Goal: Information Seeking & Learning: Learn about a topic

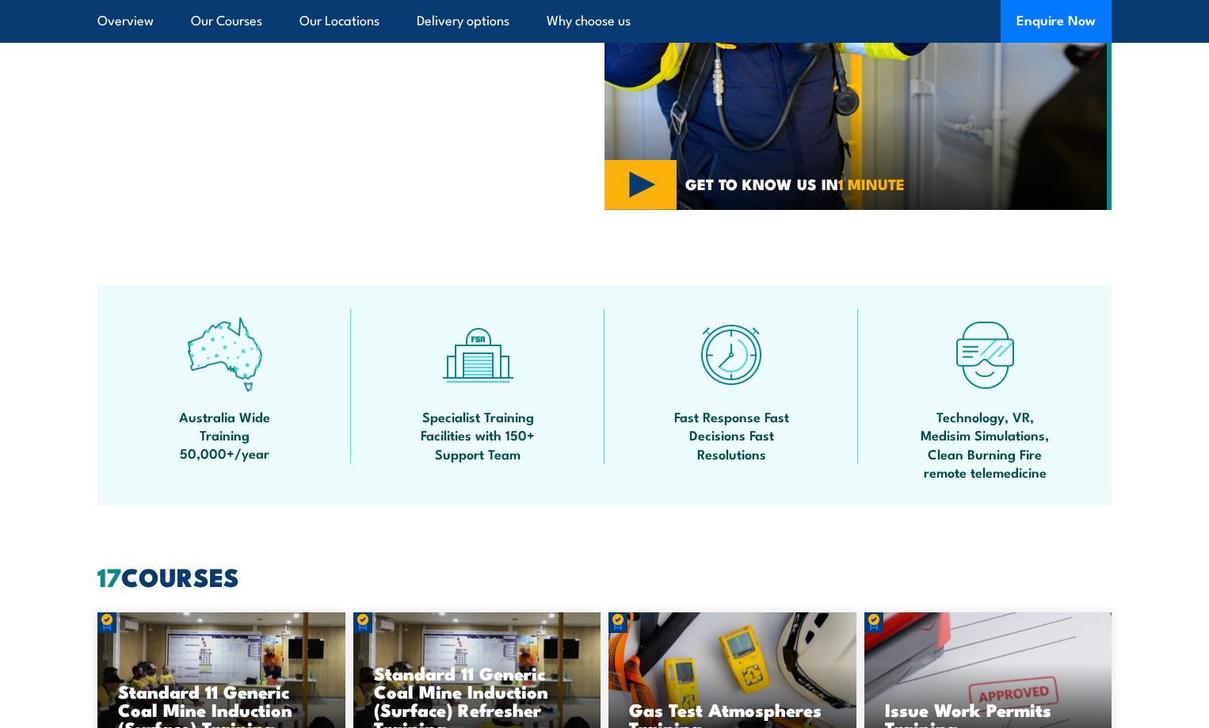
scroll to position [1030, 0]
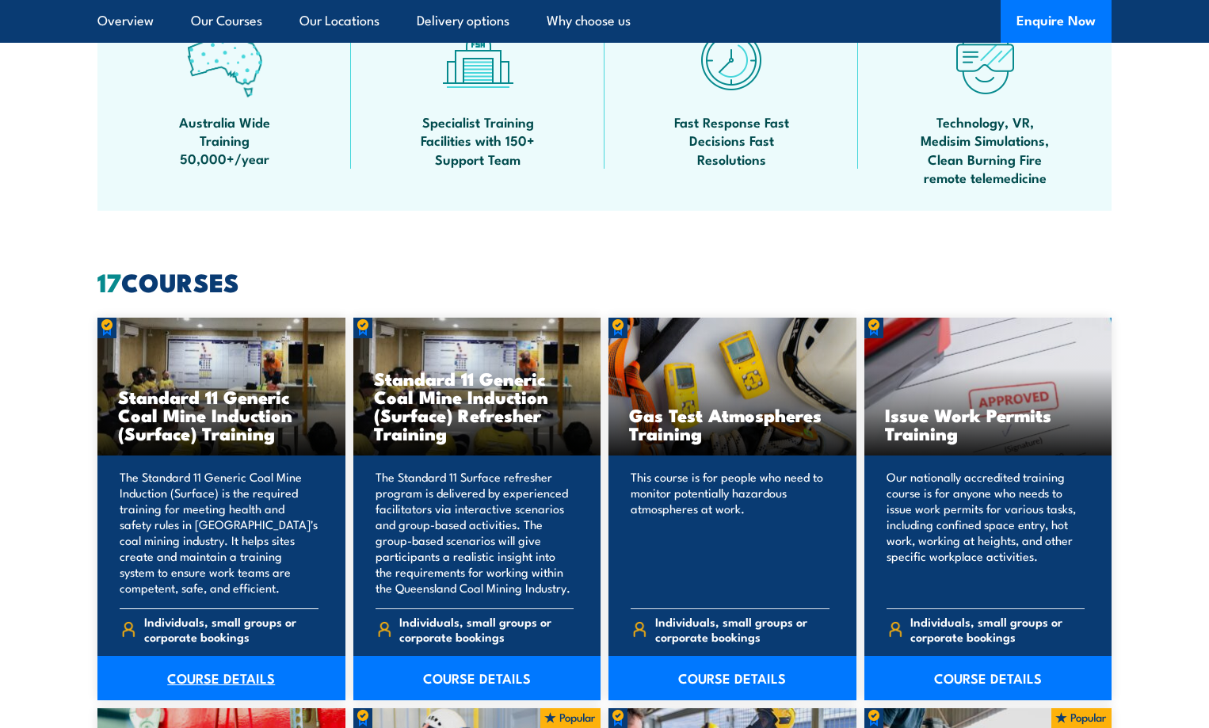
click at [219, 672] on link "COURSE DETAILS" at bounding box center [221, 678] width 248 height 44
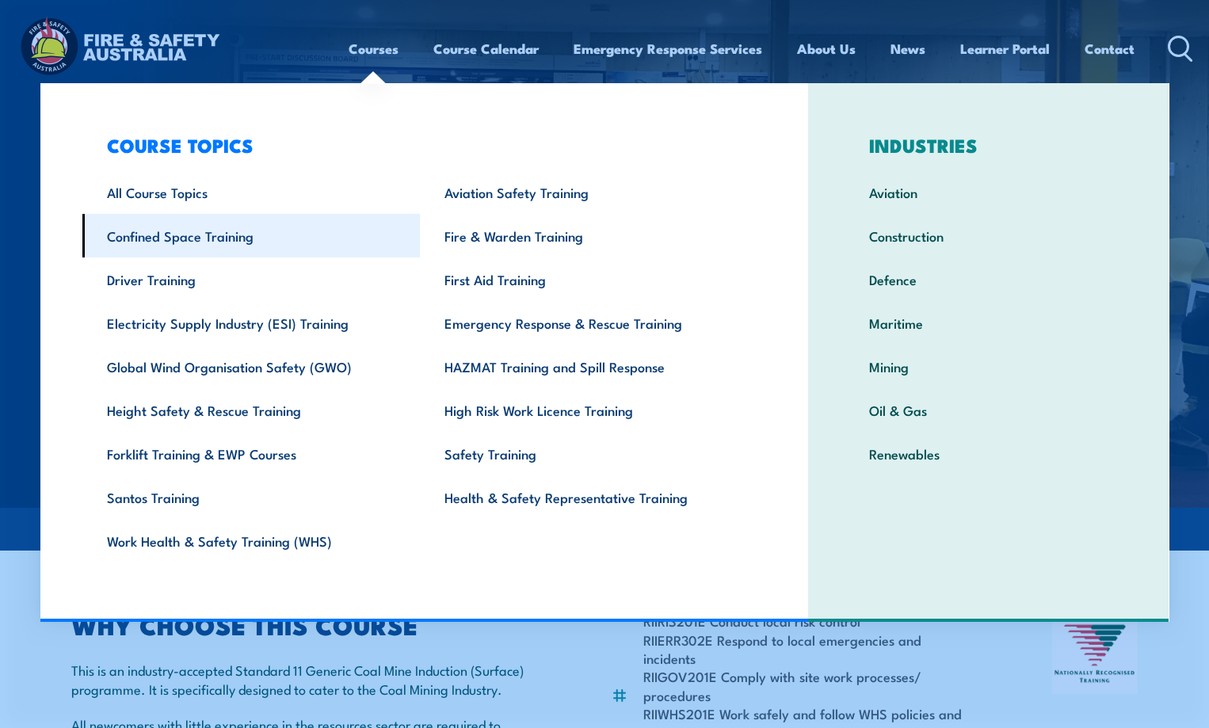
click at [178, 239] on link "Confined Space Training" at bounding box center [251, 236] width 338 height 44
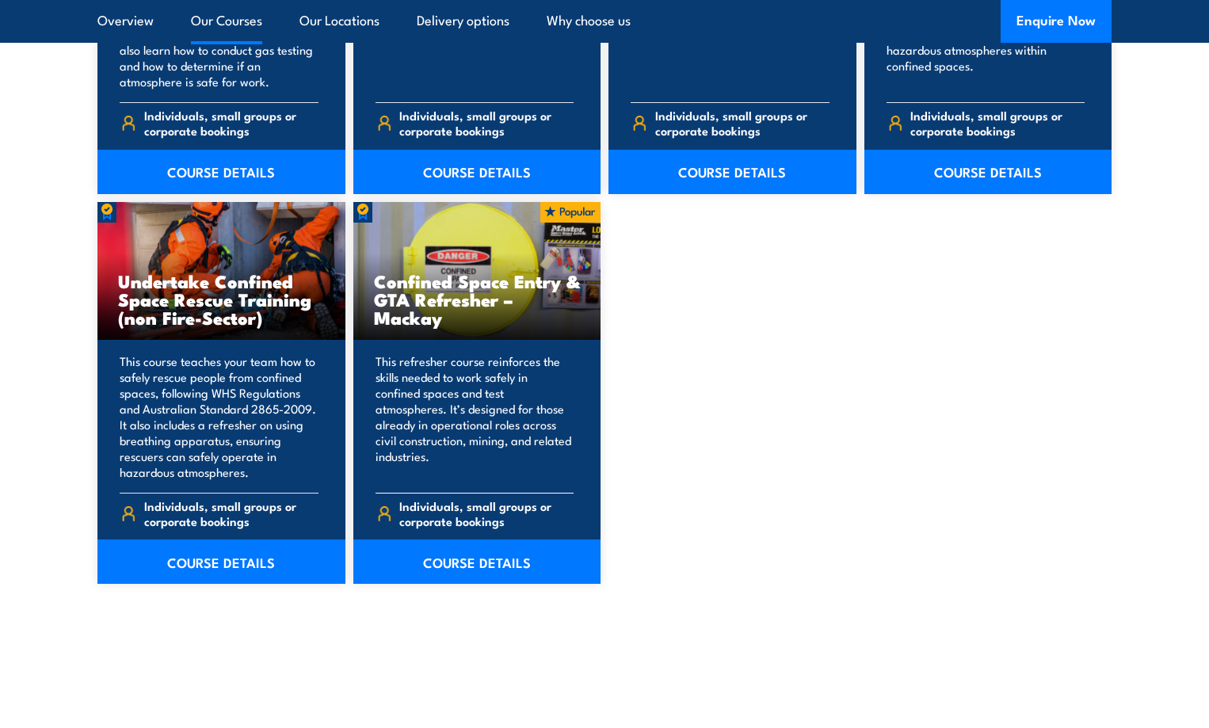
scroll to position [1585, 0]
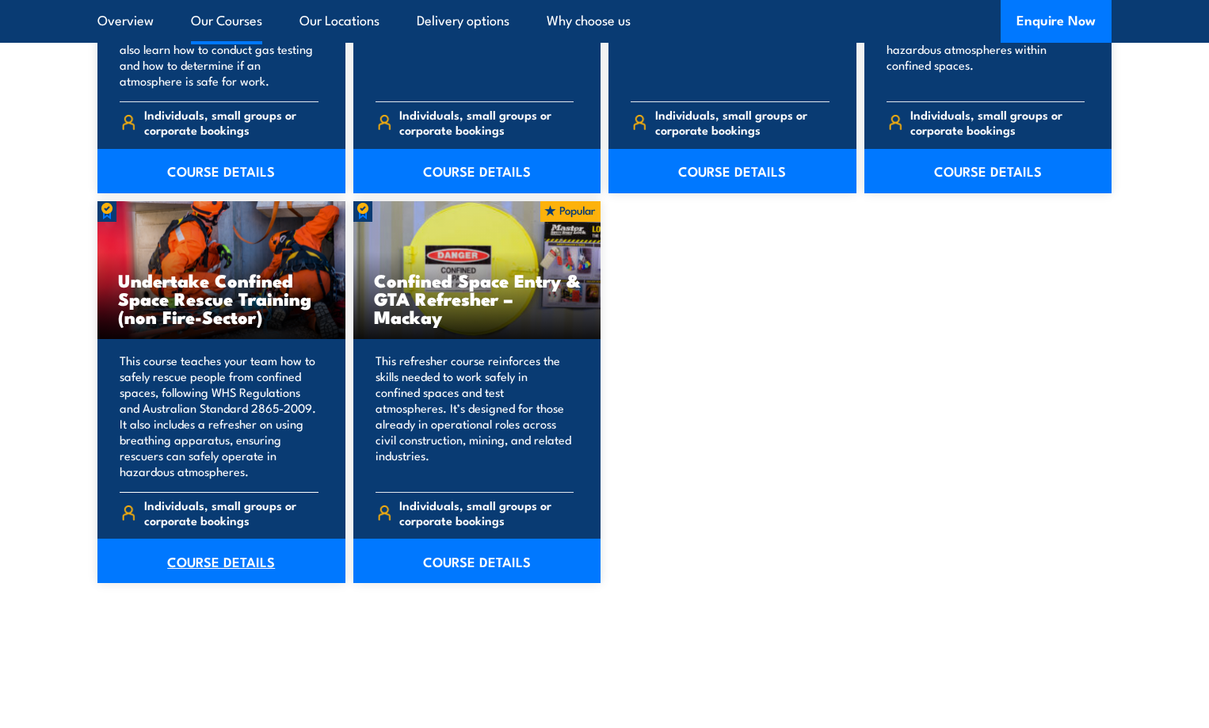
click at [220, 556] on link "COURSE DETAILS" at bounding box center [221, 561] width 248 height 44
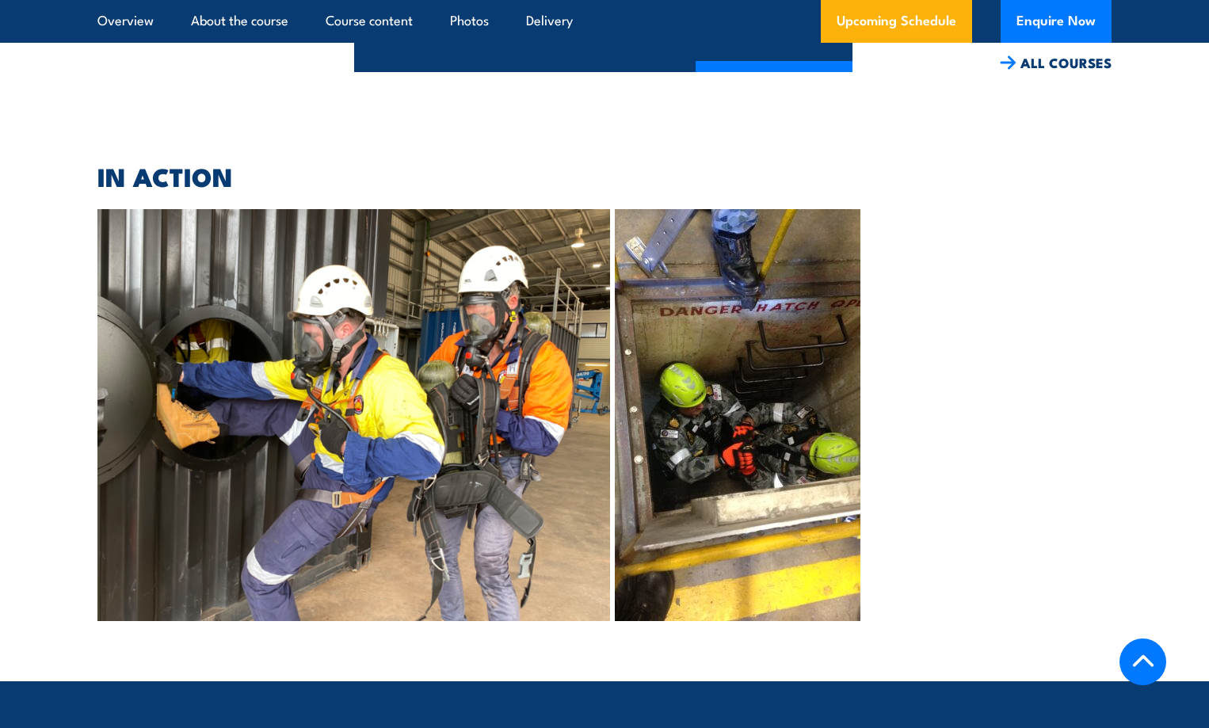
scroll to position [3670, 0]
